Goal: Information Seeking & Learning: Check status

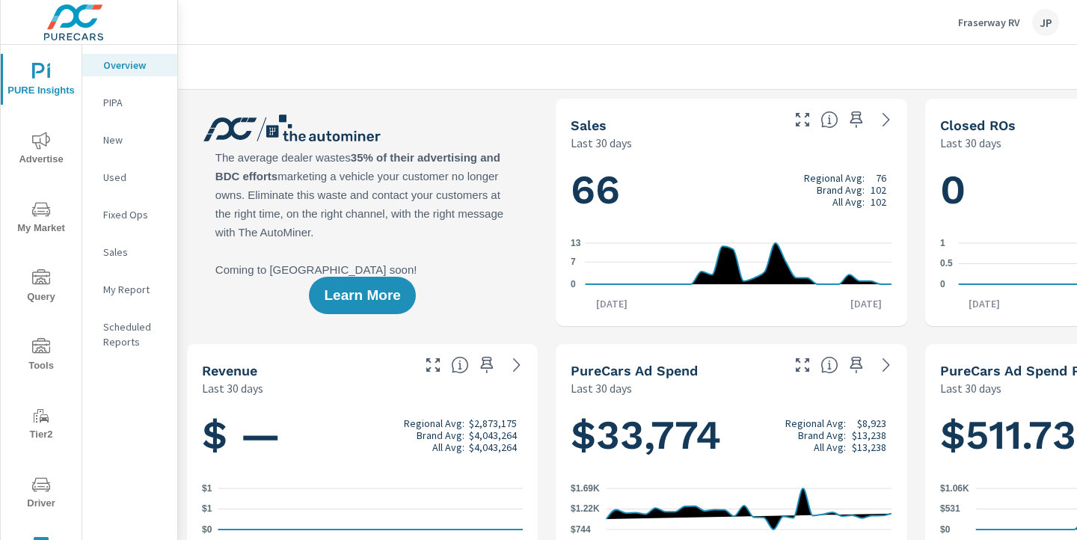
scroll to position [1, 0]
click at [43, 138] on icon "nav menu" at bounding box center [41, 141] width 18 height 18
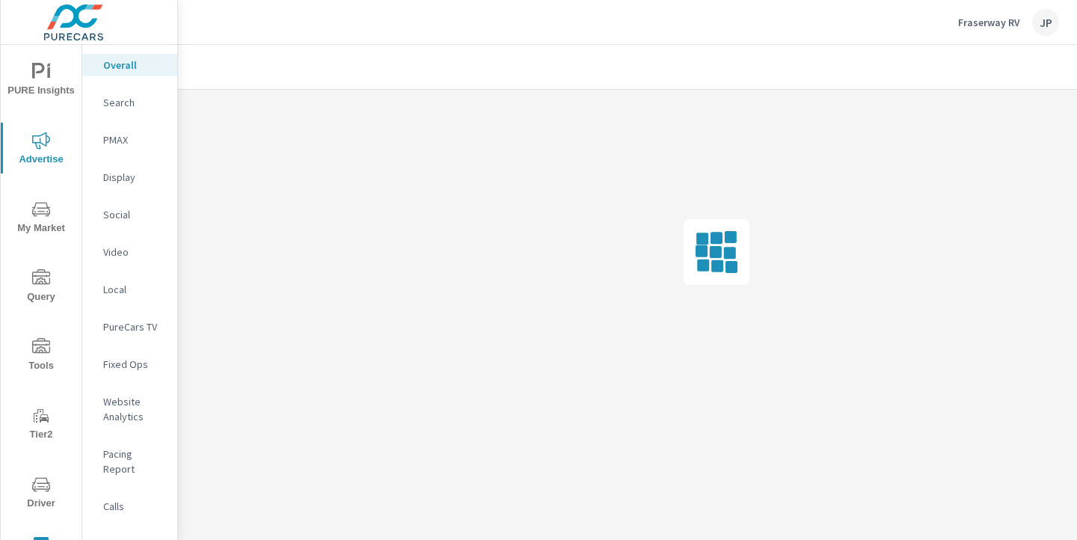
click at [127, 218] on p "Social" at bounding box center [134, 214] width 62 height 15
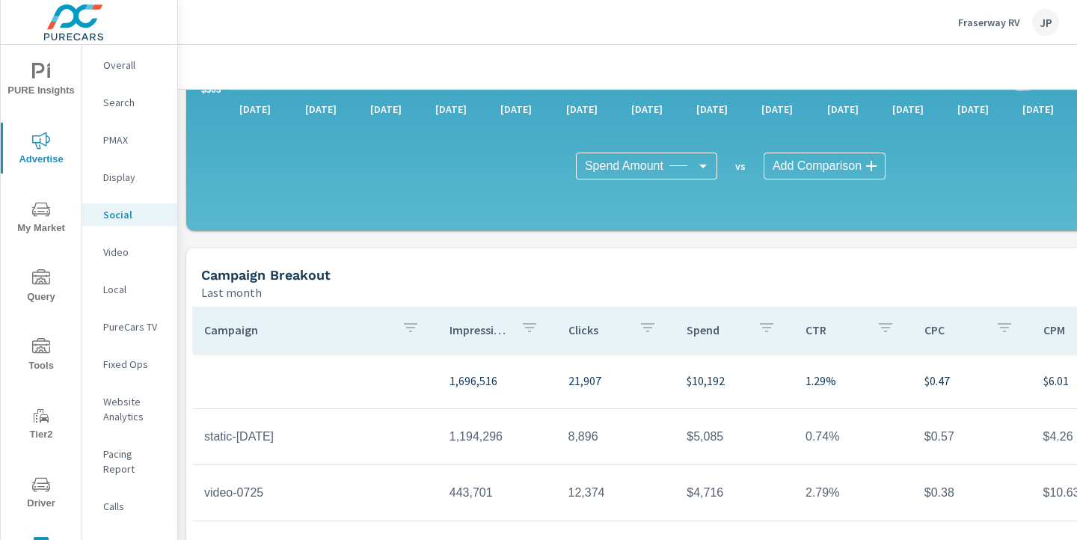
scroll to position [340, 1]
click at [114, 175] on p "Display" at bounding box center [134, 177] width 62 height 15
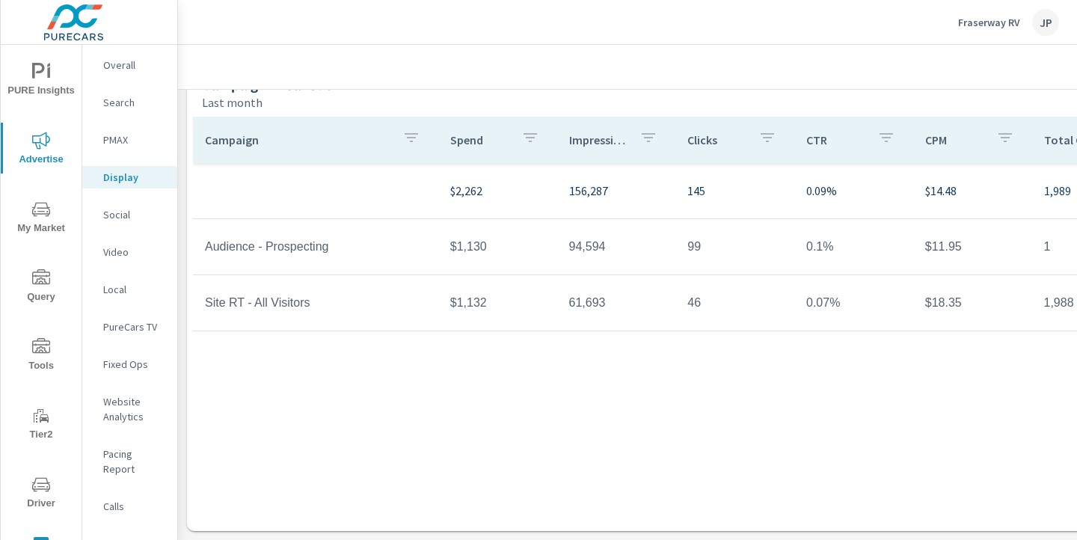
scroll to position [10, 0]
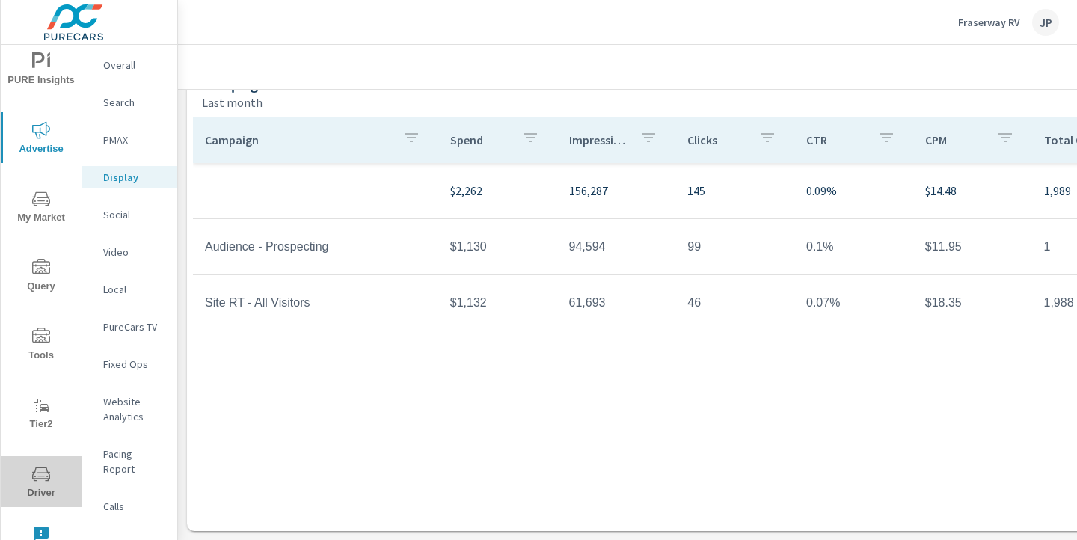
click at [37, 475] on icon "nav menu" at bounding box center [41, 474] width 18 height 18
